Goal: Task Accomplishment & Management: Manage account settings

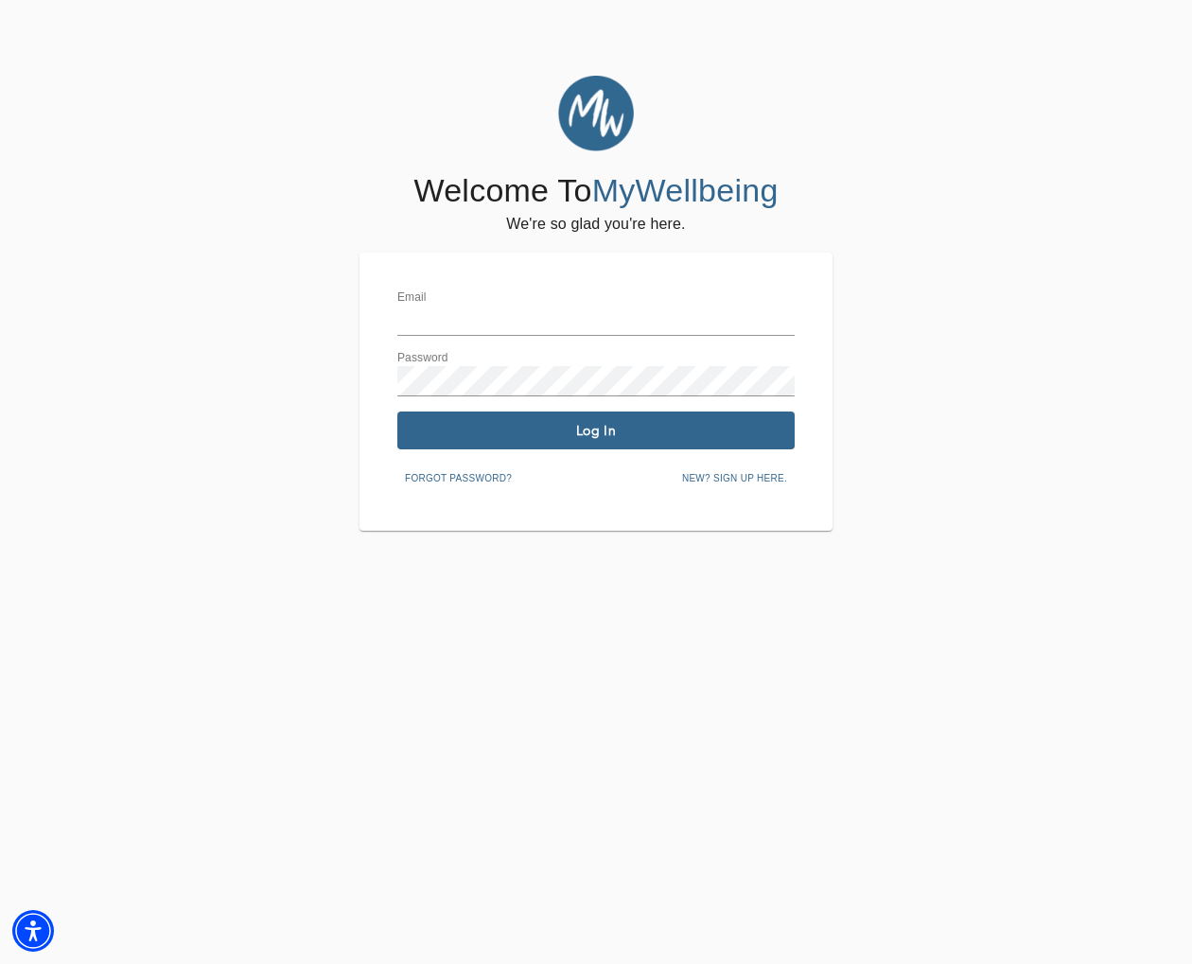
type input "[EMAIL_ADDRESS][DOMAIN_NAME]"
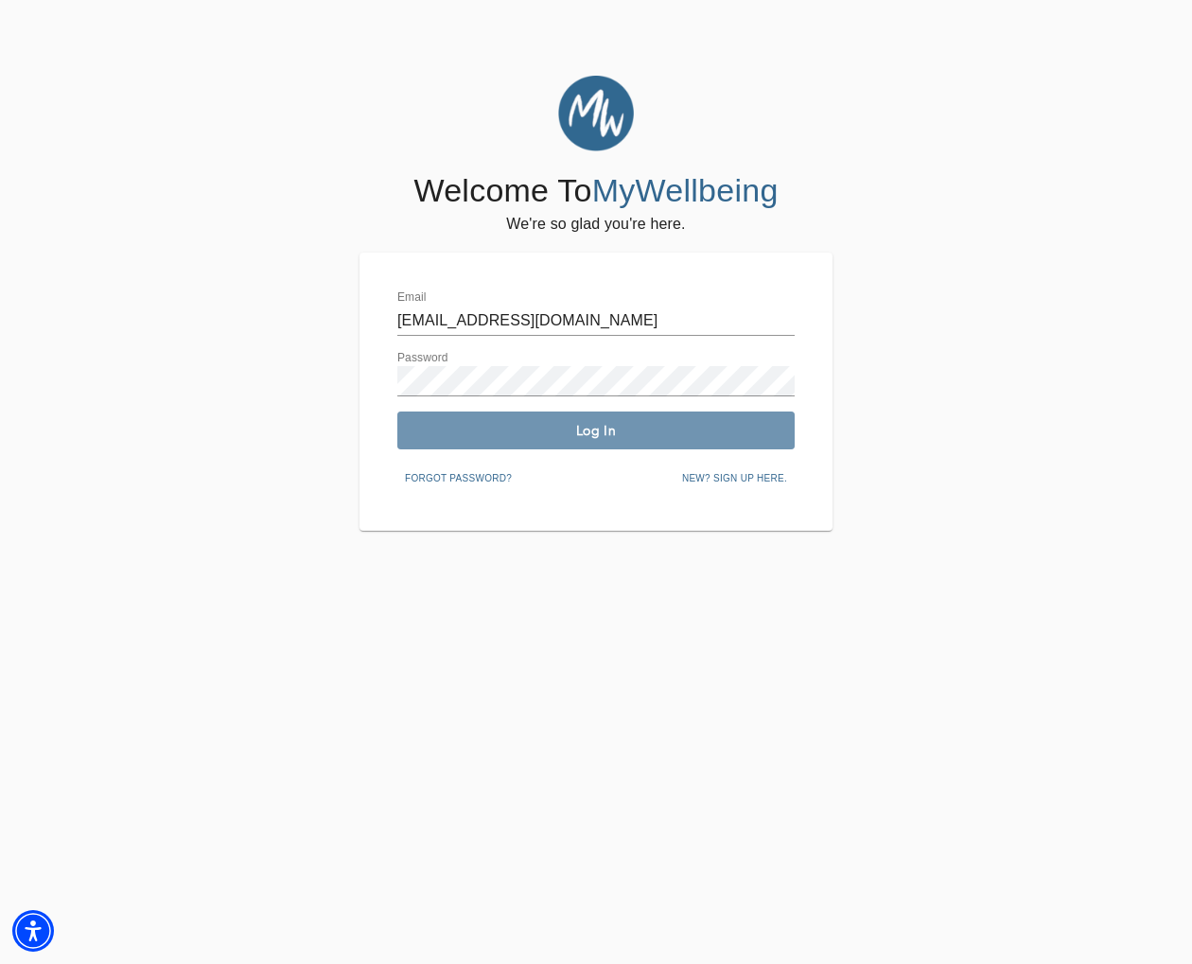
click at [625, 440] on button "Log In" at bounding box center [595, 430] width 397 height 38
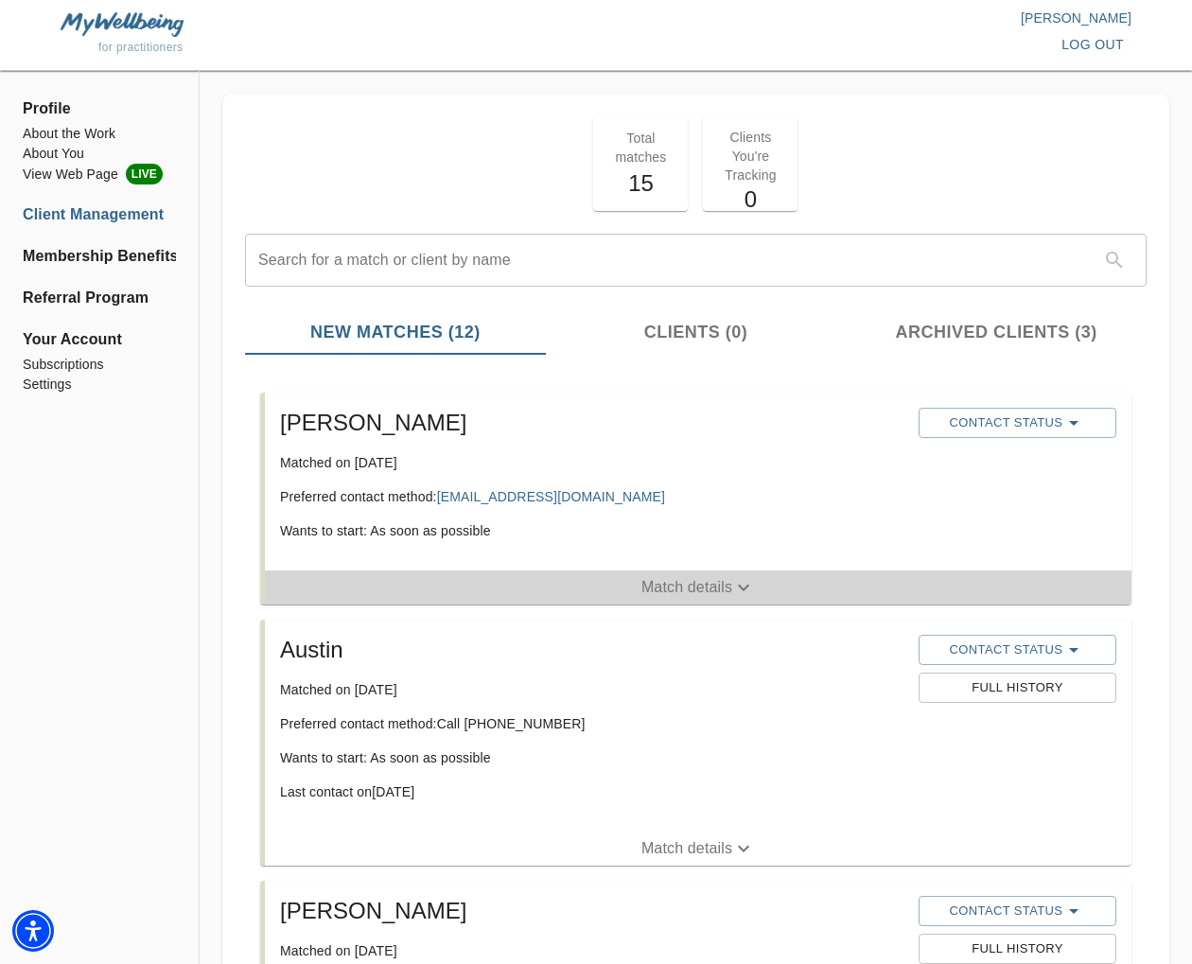
click at [741, 583] on icon "button" at bounding box center [743, 587] width 23 height 23
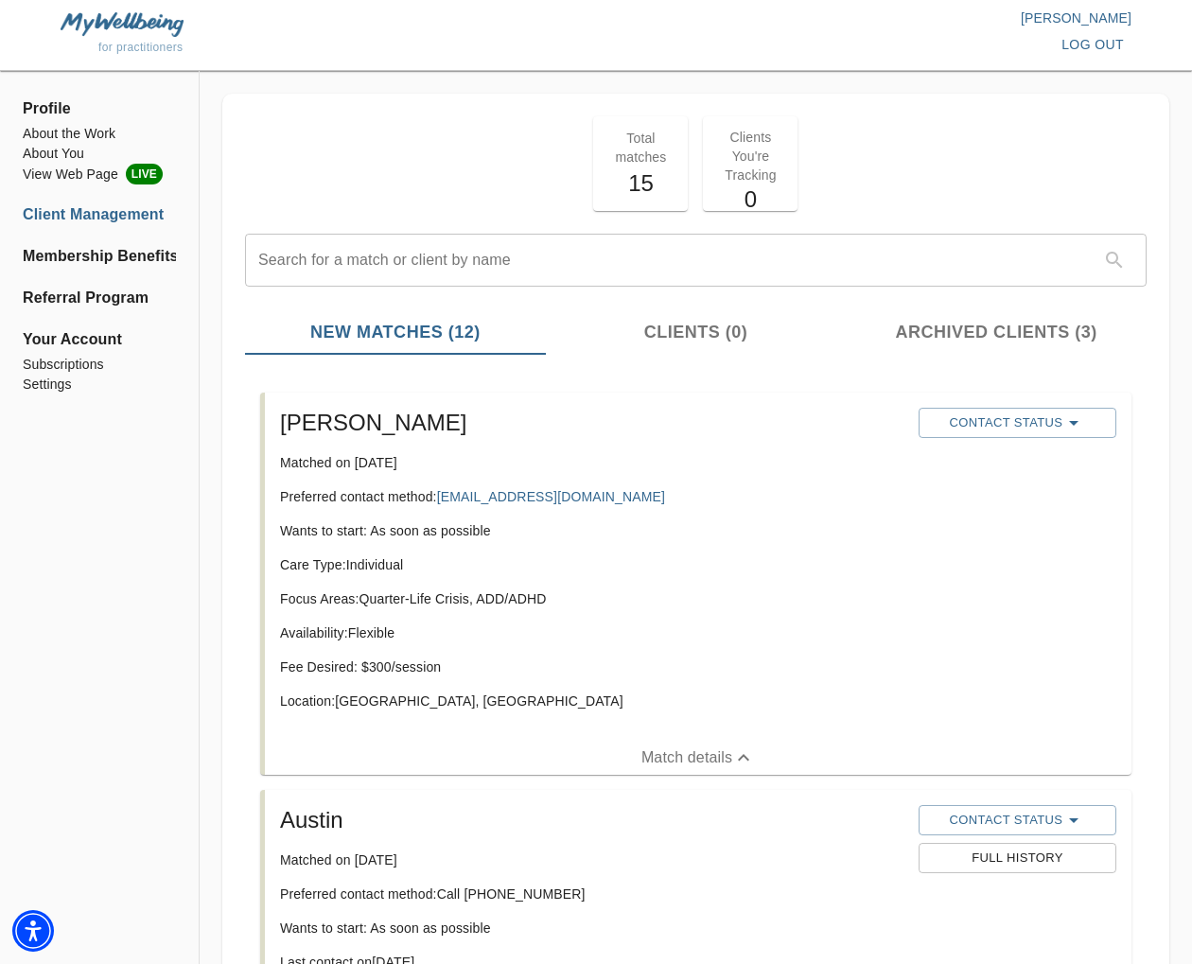
click at [433, 710] on div "Care Type: Individual Focus Areas: Quarter-Life Crisis, ADD/ADHD Availability: …" at bounding box center [591, 640] width 623 height 170
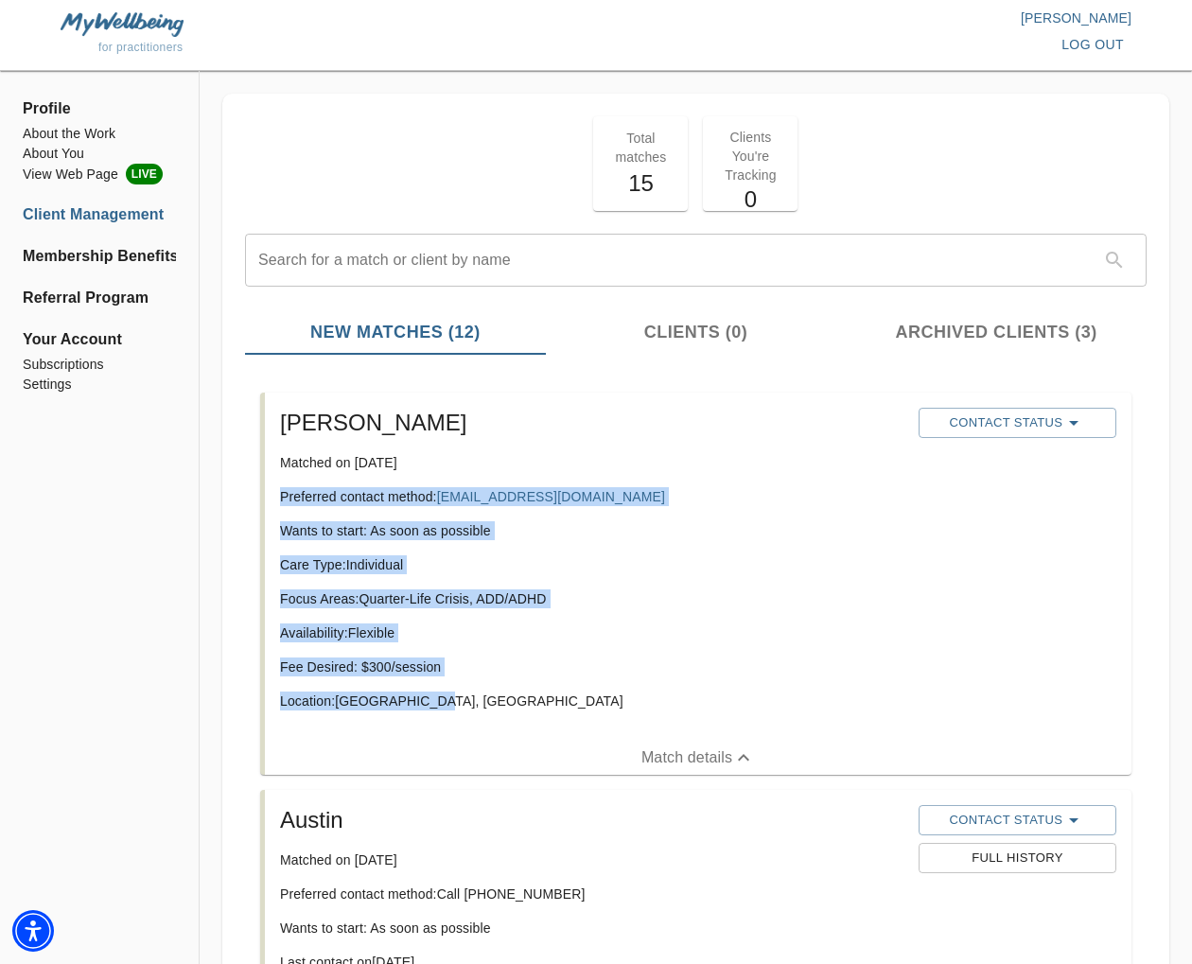
drag, startPoint x: 445, startPoint y: 706, endPoint x: 292, endPoint y: 495, distance: 260.7
click at [272, 492] on div "[PERSON_NAME] Matched on [DATE] Preferred contact method: [EMAIL_ADDRESS][DOMAI…" at bounding box center [591, 566] width 638 height 333
copy div "Preferred contact method: [EMAIL_ADDRESS][DOMAIN_NAME] Wants to start: As soon …"
click at [728, 511] on div "[PERSON_NAME] Matched on [DATE] Preferred contact method: [EMAIL_ADDRESS][DOMAI…" at bounding box center [591, 566] width 638 height 333
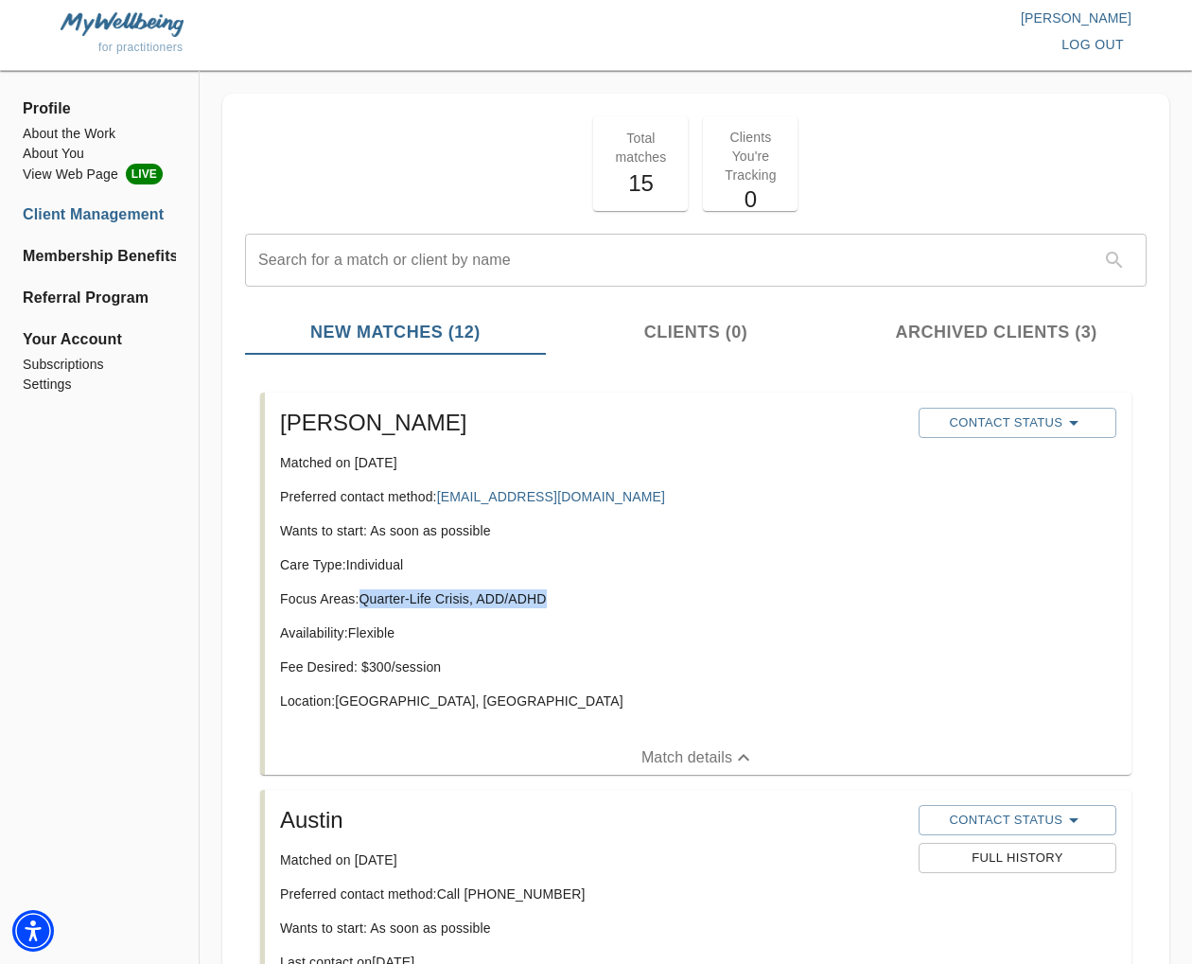
drag, startPoint x: 492, startPoint y: 599, endPoint x: 364, endPoint y: 598, distance: 127.7
click at [364, 598] on p "Focus Areas: Quarter-Life Crisis, ADD/ADHD" at bounding box center [591, 598] width 623 height 19
copy p "Quarter-Life Crisis, ADD/ADHD"
click at [987, 393] on div "[PERSON_NAME] Matched on [DATE] Preferred contact method: [EMAIL_ADDRESS][DOMAI…" at bounding box center [698, 566] width 866 height 348
click at [1008, 422] on span "Contact Status" at bounding box center [1017, 422] width 179 height 23
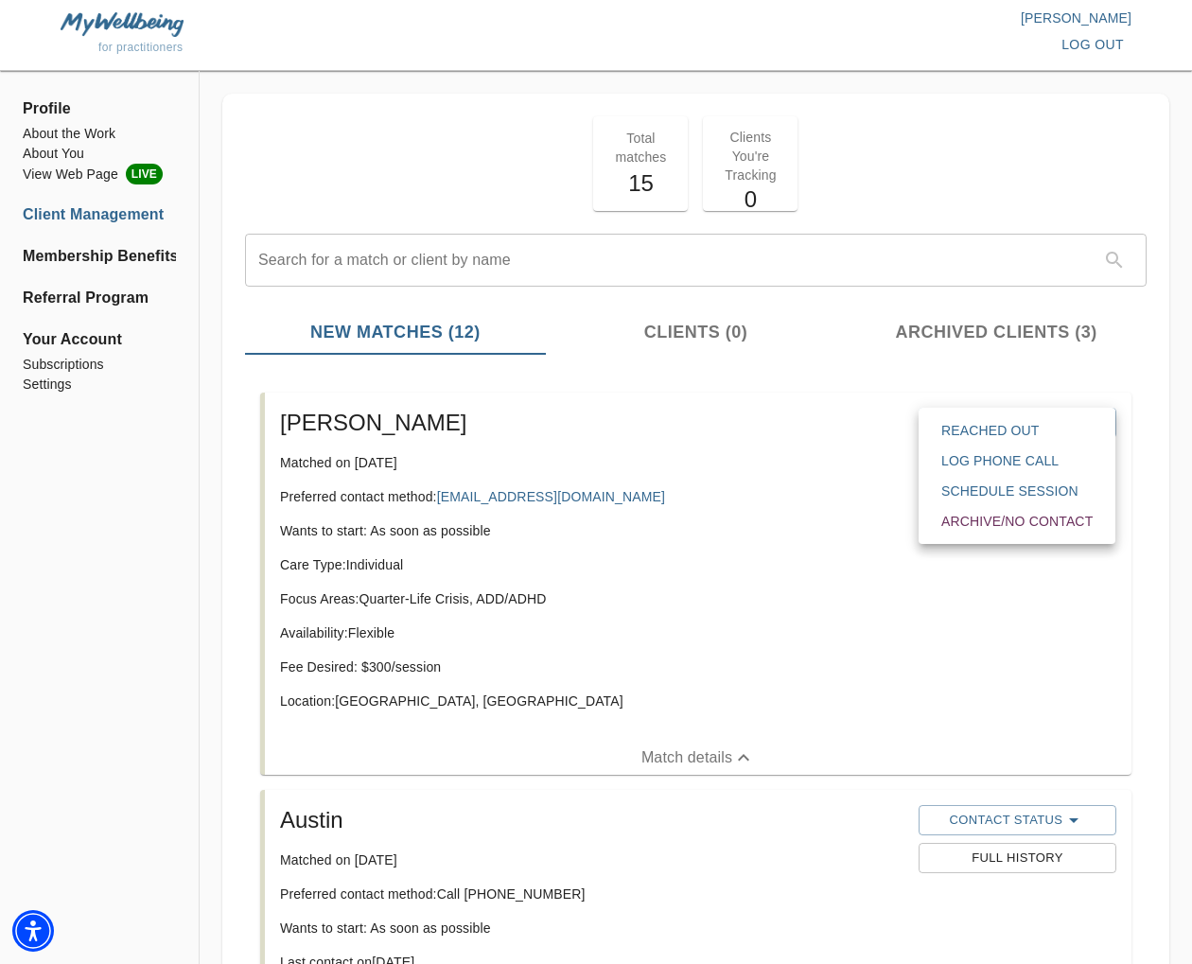
click at [1007, 433] on span "Reached Out" at bounding box center [1016, 430] width 151 height 19
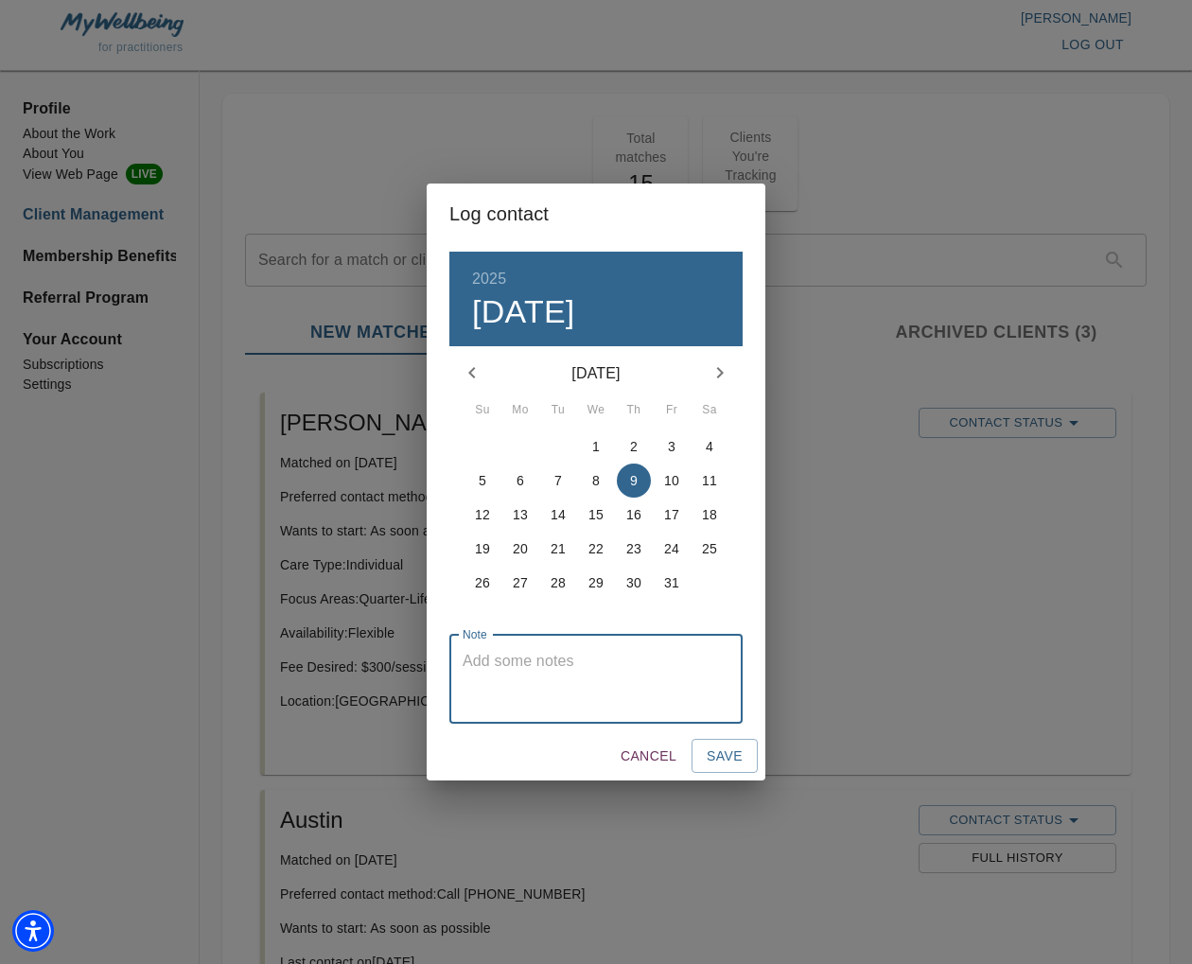
click at [606, 674] on textarea at bounding box center [595, 679] width 267 height 54
type textarea "initial email sent"
drag, startPoint x: 722, startPoint y: 764, endPoint x: 770, endPoint y: 721, distance: 65.0
click at [722, 764] on span "Save" at bounding box center [724, 756] width 36 height 24
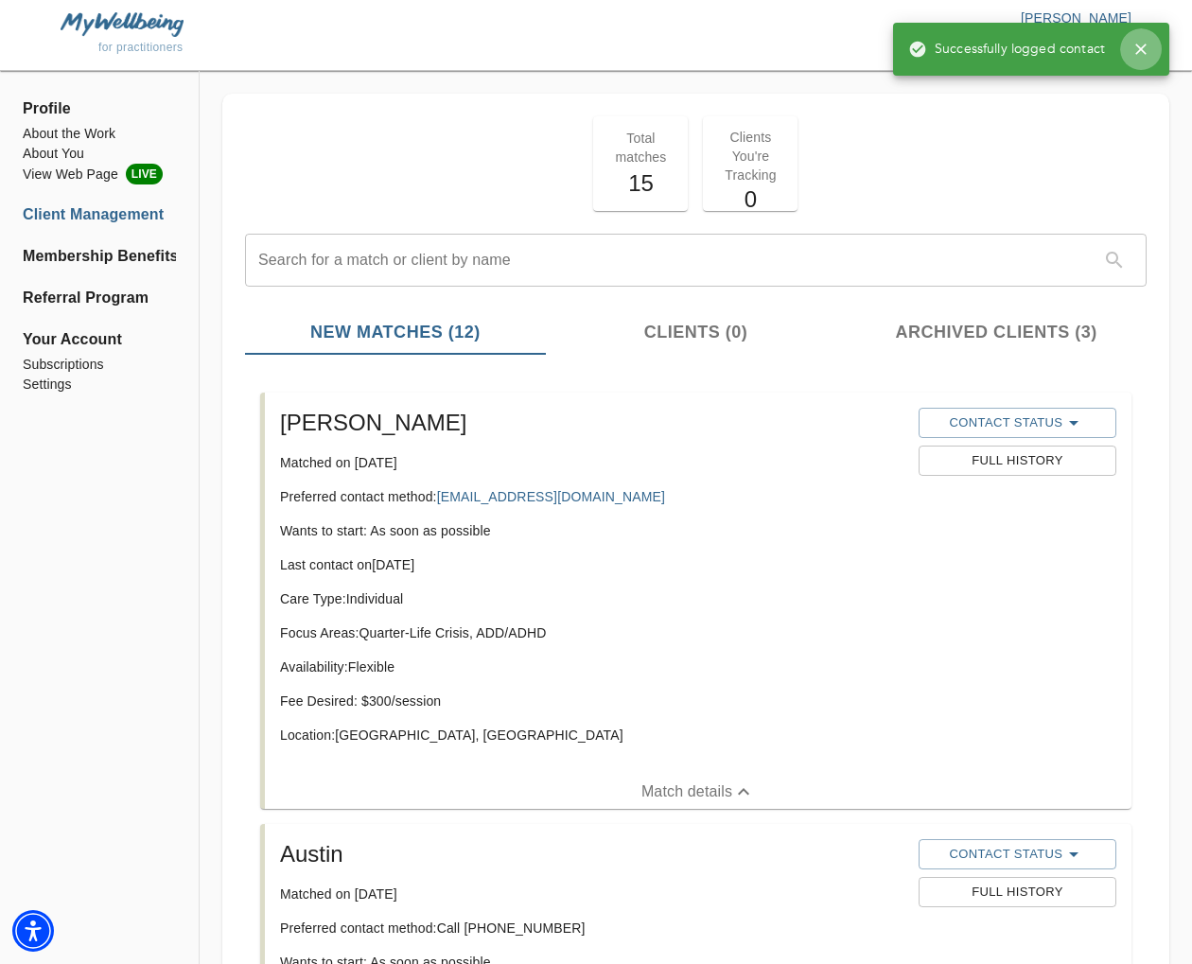
click at [1138, 46] on icon "button" at bounding box center [1140, 49] width 11 height 11
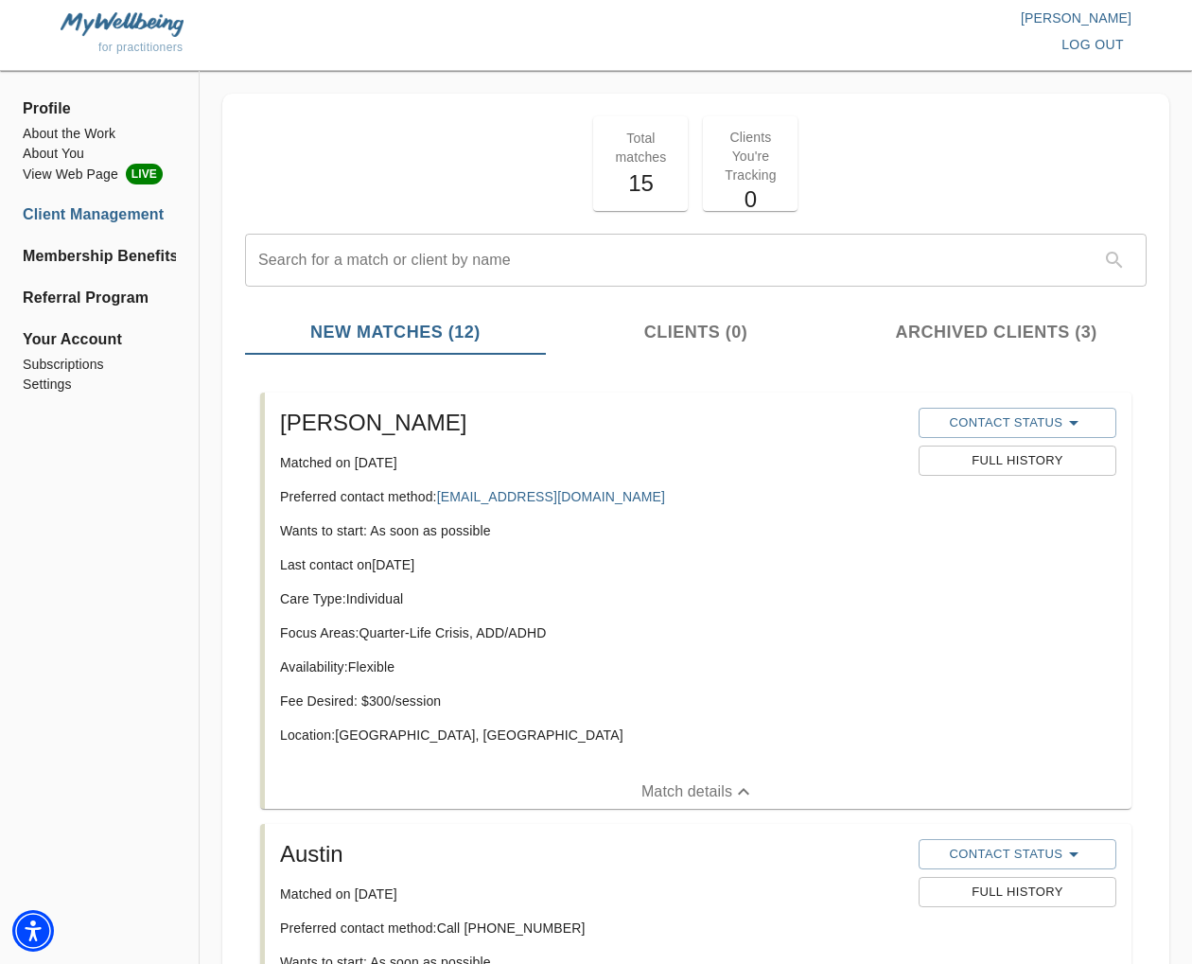
click at [1117, 50] on span "log out" at bounding box center [1092, 45] width 62 height 24
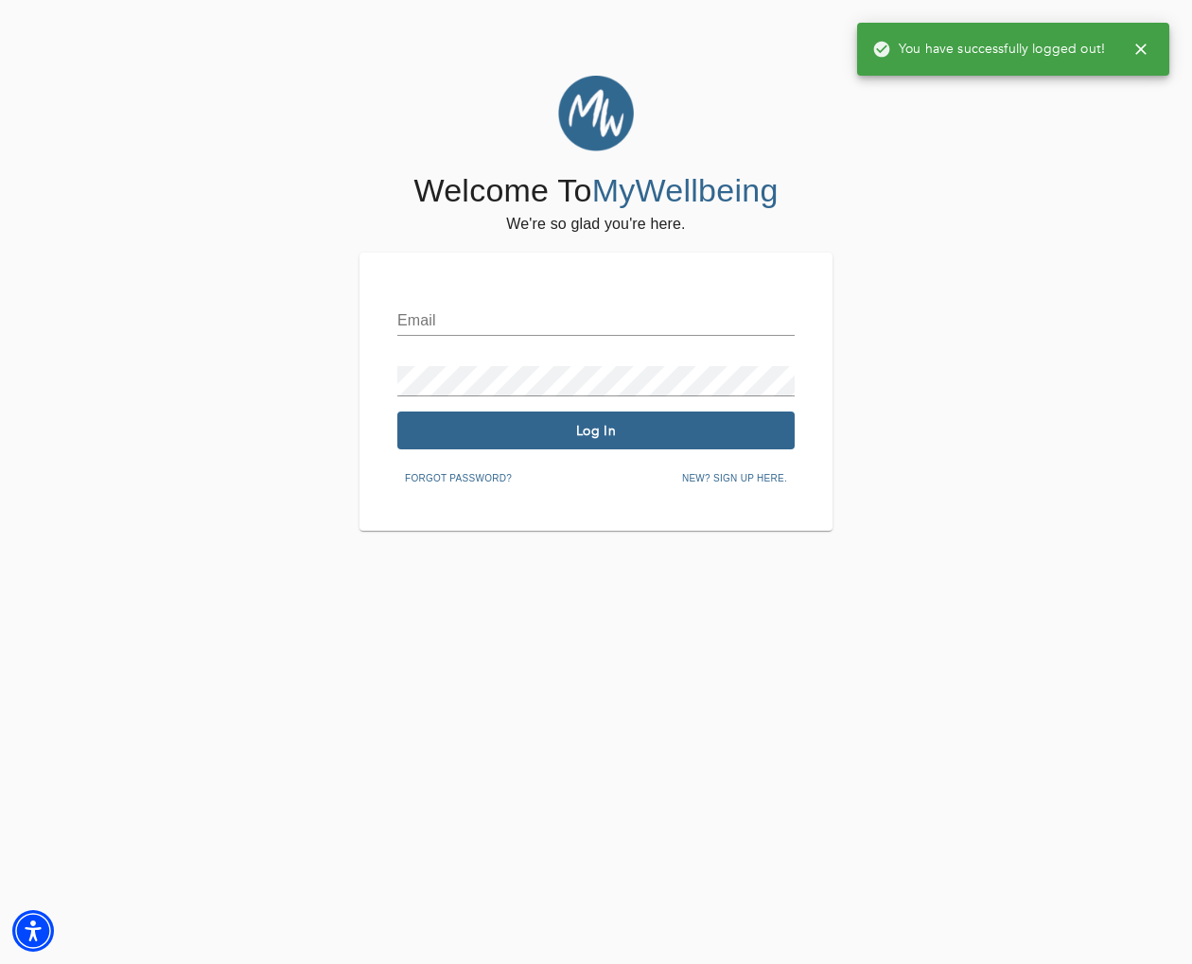
type input "[EMAIL_ADDRESS][DOMAIN_NAME]"
